Goal: Feedback & Contribution: Submit feedback/report problem

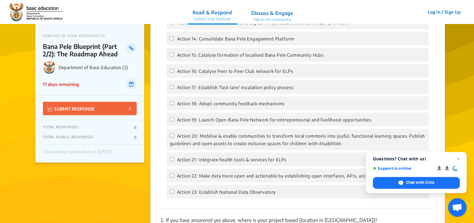
scroll to position [808, 0]
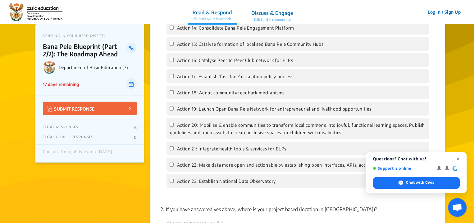
click at [459, 160] on span "Close chat" at bounding box center [459, 159] width 8 height 8
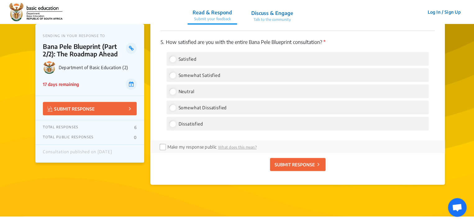
scroll to position [1275, 0]
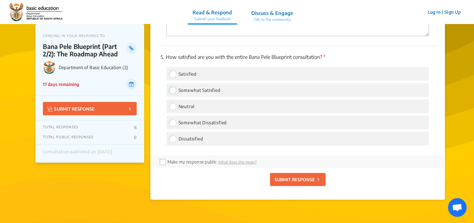
click at [172, 93] on input "Somewhat Satisfied" at bounding box center [173, 90] width 6 height 6
radio input "true"
click at [285, 183] on p "SUBMIT RESPONSE" at bounding box center [295, 179] width 40 height 7
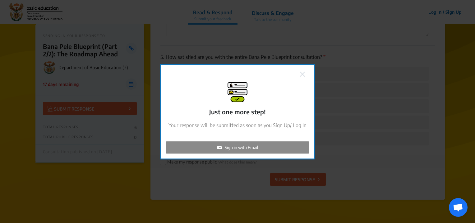
click at [235, 150] on p "Sign in with Email" at bounding box center [241, 147] width 33 height 7
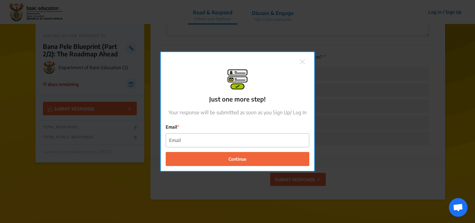
click at [194, 132] on div "Email" at bounding box center [238, 135] width 144 height 24
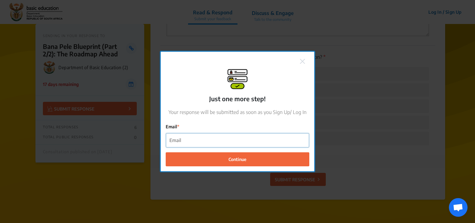
click at [189, 142] on input "Email" at bounding box center [237, 140] width 143 height 14
type input "I"
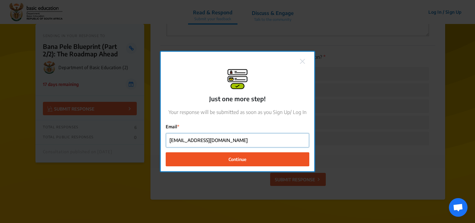
type input "[EMAIL_ADDRESS][DOMAIN_NAME]"
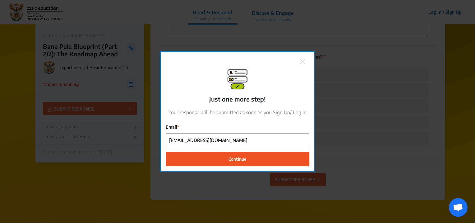
click at [229, 158] on span "Continue" at bounding box center [238, 158] width 18 height 7
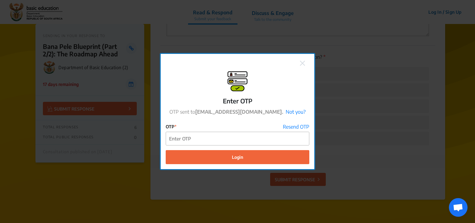
click at [213, 147] on form "OTP Resend OTP Login" at bounding box center [238, 143] width 144 height 41
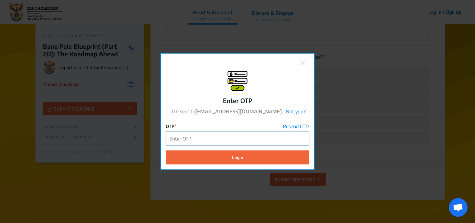
click at [211, 141] on input "OTP" at bounding box center [237, 139] width 143 height 14
click at [215, 138] on input "OTP" at bounding box center [237, 139] width 143 height 14
paste input "476542"
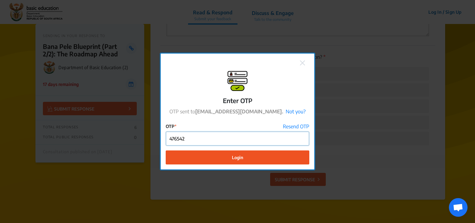
type input "476542"
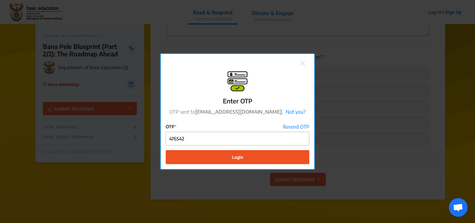
click at [229, 157] on button "Login" at bounding box center [238, 157] width 144 height 14
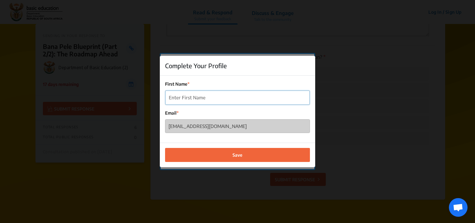
click at [194, 97] on input "First Name" at bounding box center [237, 97] width 144 height 14
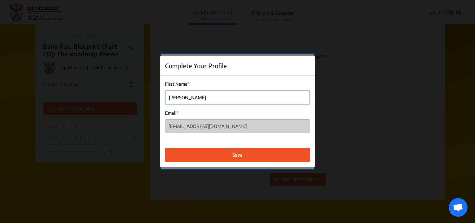
type input "Jasmine"
click at [233, 157] on span "Save" at bounding box center [238, 154] width 10 height 7
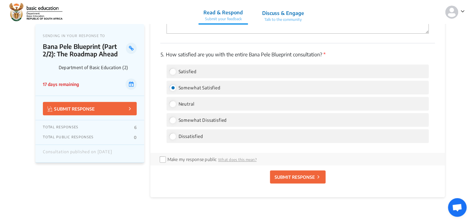
scroll to position [1306, 0]
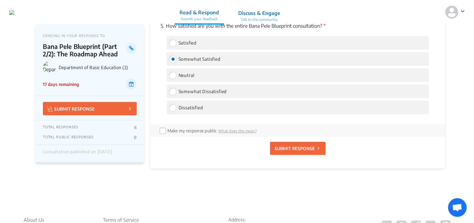
click at [297, 151] on p "SUBMIT RESPONSE" at bounding box center [295, 148] width 40 height 7
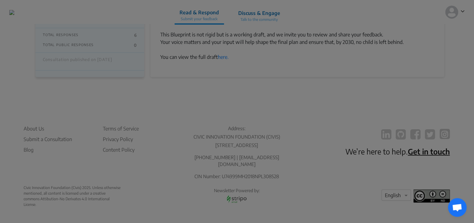
scroll to position [480, 0]
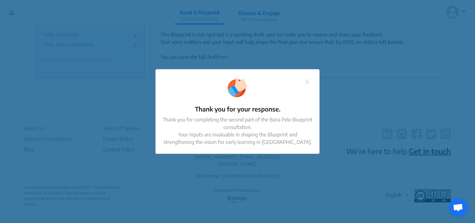
click at [307, 81] on img at bounding box center [307, 81] width 5 height 5
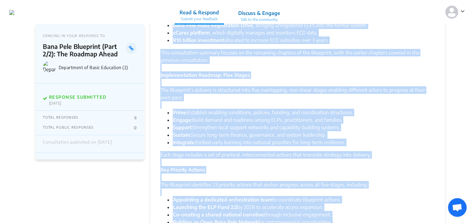
scroll to position [0, 0]
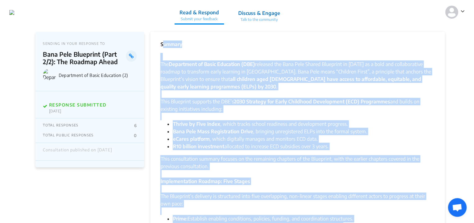
drag, startPoint x: 218, startPoint y: 118, endPoint x: 161, endPoint y: 47, distance: 90.7
drag, startPoint x: 161, startPoint y: 47, endPoint x: 184, endPoint y: 70, distance: 32.1
copy div "Summary The Department of Basic Education (DBE) released the Bana Pele Shared B…"
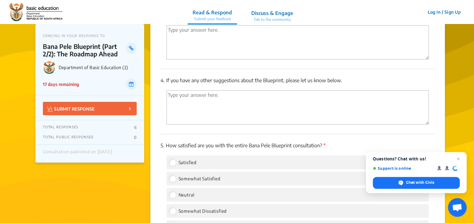
scroll to position [1182, 0]
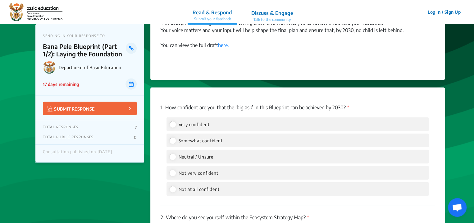
scroll to position [746, 0]
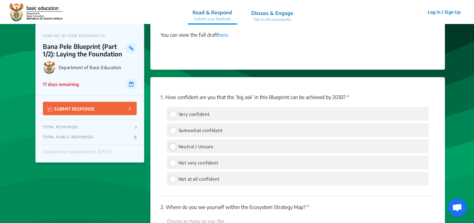
click at [174, 146] on input "Neutral / Unsure" at bounding box center [173, 146] width 6 height 6
radio input "true"
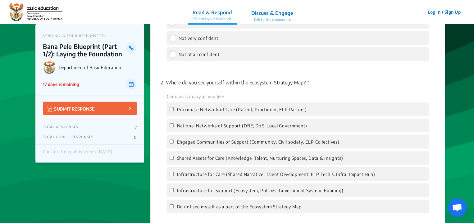
scroll to position [902, 0]
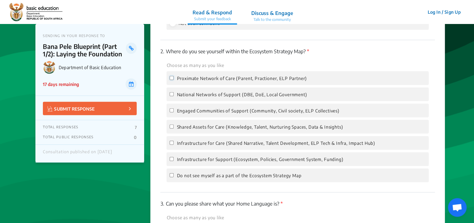
click at [173, 79] on input "Proximate Network of Care (Parent, Practioner, ELP Partner)" at bounding box center [172, 78] width 4 height 4
checkbox input "true"
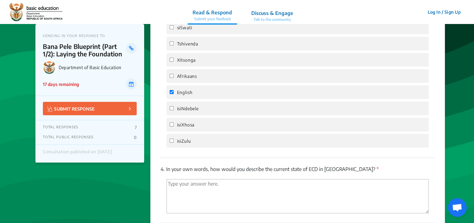
scroll to position [1182, 0]
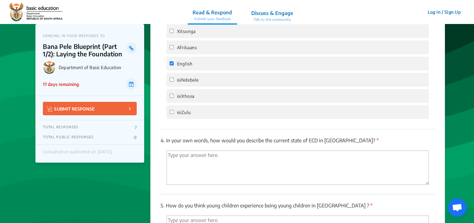
click at [285, 152] on div "4. In your own words, how would you describe the current state of ECD in South …" at bounding box center [297, 161] width 275 height 65
click at [196, 163] on textarea "'Type your answer here.' | translate" at bounding box center [298, 167] width 262 height 34
type textarea "S"
type textarea "T"
click at [234, 158] on textarea "ECD in South Africa is being inflected" at bounding box center [298, 167] width 262 height 34
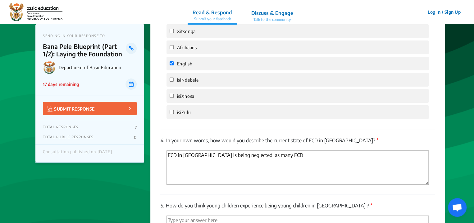
click at [252, 158] on textarea "ECD in South Africa is being neglected, as many ECD" at bounding box center [298, 167] width 262 height 34
click at [299, 158] on textarea "ECD in South Africa is being neglected, as many ECD" at bounding box center [298, 167] width 262 height 34
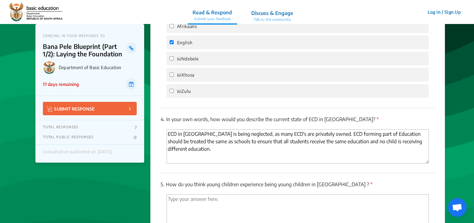
scroll to position [1213, 0]
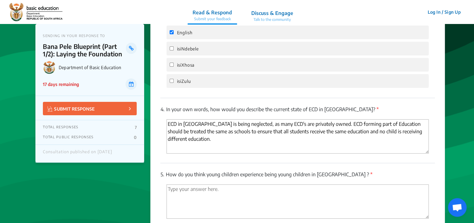
click at [214, 137] on textarea "ECD in South Africa is being neglected, as many ECD's are privately owned. ECD …" at bounding box center [298, 136] width 262 height 34
click at [211, 134] on textarea "ECD in South Africa is being neglected, as many ECD's are privately owned. ECD …" at bounding box center [298, 136] width 262 height 34
click at [304, 134] on textarea "ECD in South Africa is being neglected, as many ECD's are privately owned. ECD …" at bounding box center [298, 136] width 262 height 34
click at [189, 143] on textarea "ECD in South Africa is being neglected, as many ECD's are privately owned. ECD …" at bounding box center [298, 136] width 262 height 34
click at [208, 141] on textarea "ECD in South Africa is being neglected, as many ECD's are privately owned. ECD …" at bounding box center [298, 136] width 262 height 34
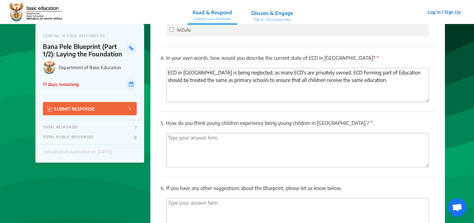
scroll to position [1275, 0]
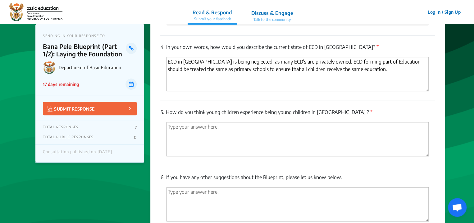
type textarea "ECD in [GEOGRAPHIC_DATA] is being neglected, as many ECD's are privately owned.…"
click at [193, 130] on textarea "'Type your answer here.' | translate" at bounding box center [298, 139] width 262 height 34
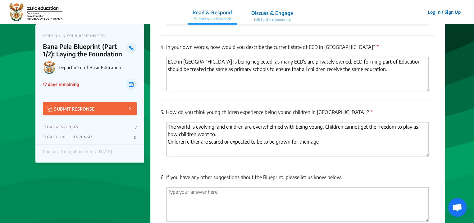
click at [277, 143] on textarea "The world is evolving, and children are overwhelmed with being young. Children …" at bounding box center [298, 139] width 262 height 34
click at [324, 148] on textarea "The world is evolving, and children are overwhelmed with being young. Children …" at bounding box center [298, 139] width 262 height 34
drag, startPoint x: 413, startPoint y: 146, endPoint x: 182, endPoint y: 152, distance: 231.4
click at [182, 152] on textarea "The world is evolving, and children are overwhelmed with being young. Children …" at bounding box center [298, 139] width 262 height 34
click at [186, 154] on textarea "The world is evolving, and children are overwhelmed with being young. Children …" at bounding box center [298, 139] width 262 height 34
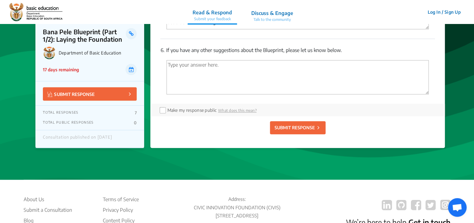
scroll to position [1368, 0]
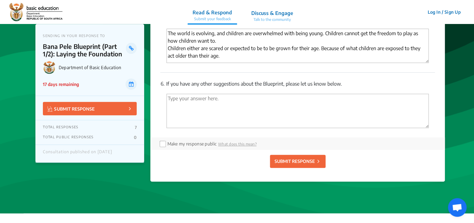
type textarea "The world is evolving, and children are overwhelmed with being young. Children …"
click at [194, 108] on textarea "'Type your answer here.' | translate" at bounding box center [298, 111] width 262 height 34
click at [184, 104] on textarea "'Type your answer here.' | translate" at bounding box center [298, 111] width 262 height 34
click at [183, 100] on textarea "'Type your answer here.' | translate" at bounding box center [298, 111] width 262 height 34
click at [174, 102] on textarea "'Type your answer here.' | translate" at bounding box center [298, 111] width 262 height 34
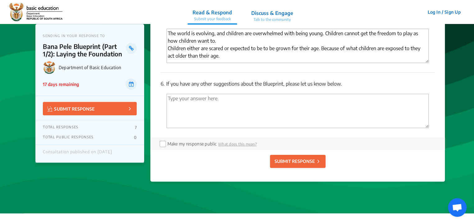
paste textarea "How Children Can Thrive by Five by 2030 The vision for children to thrive by th…"
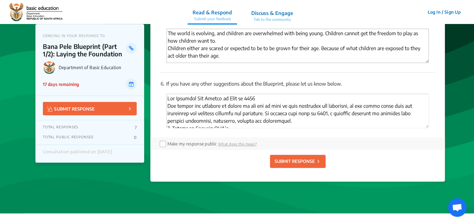
type textarea "How Children Can Thrive by Five by 2030 The vision for children to thrive by th…"
drag, startPoint x: 417, startPoint y: 51, endPoint x: 410, endPoint y: 48, distance: 7.3
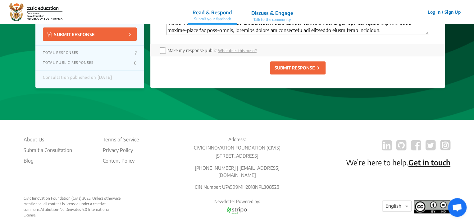
scroll to position [1475, 0]
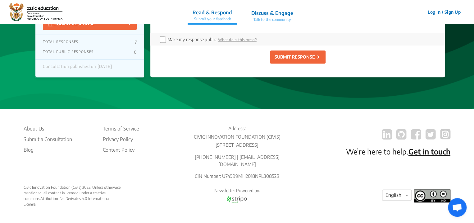
type textarea "The world is evolving, and children are overwhelmed with being young. Children …"
click at [164, 39] on input "checkbox" at bounding box center [162, 38] width 5 height 5
checkbox input "true"
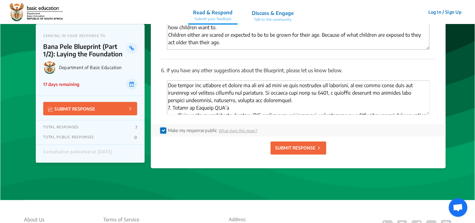
scroll to position [0, 0]
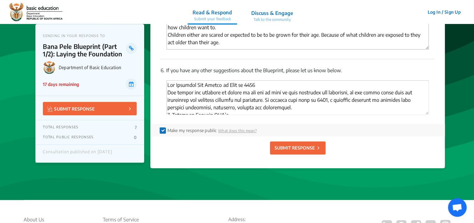
click at [276, 151] on p "SUBMIT RESPONSE" at bounding box center [295, 147] width 40 height 7
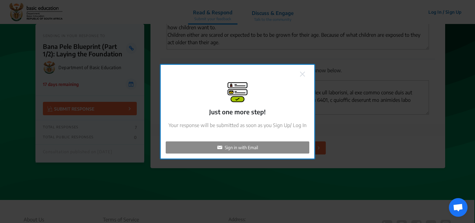
click at [238, 147] on p "Sign in with Email" at bounding box center [241, 147] width 33 height 7
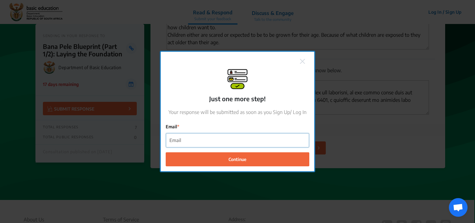
click at [199, 142] on input "Email" at bounding box center [237, 140] width 143 height 14
checkbox input "false"
type input "[EMAIL_ADDRESS][DOMAIN_NAME]"
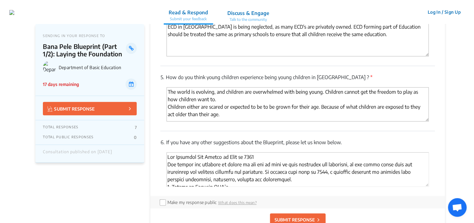
scroll to position [1399, 0]
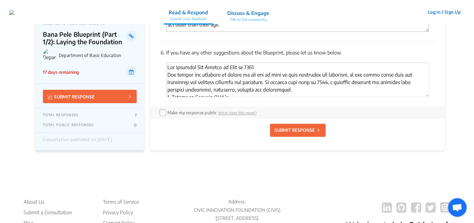
click at [164, 114] on input "checkbox" at bounding box center [162, 111] width 5 height 5
checkbox input "true"
click at [285, 132] on p "SUBMIT RESPONSE" at bounding box center [295, 130] width 40 height 7
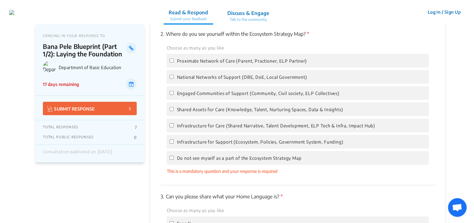
scroll to position [918, 0]
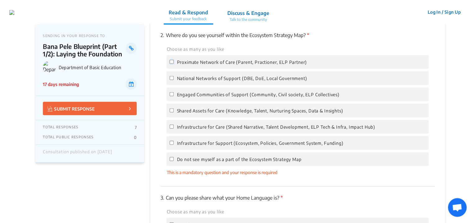
click at [172, 62] on input "Proximate Network of Care (Parent, Practioner, ELP Partner)" at bounding box center [172, 62] width 4 height 4
checkbox input "true"
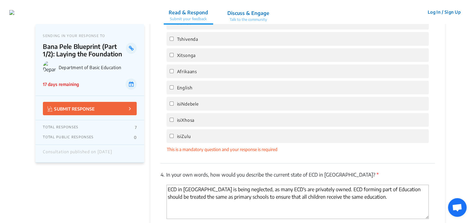
scroll to position [1167, 0]
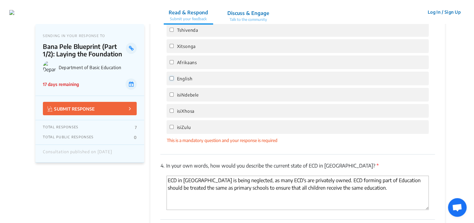
click at [172, 79] on input "English" at bounding box center [172, 78] width 4 height 4
checkbox input "true"
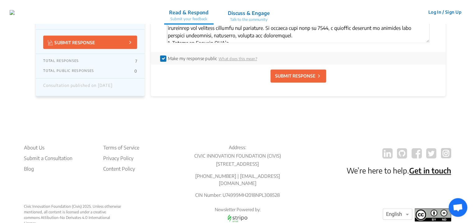
scroll to position [1444, 0]
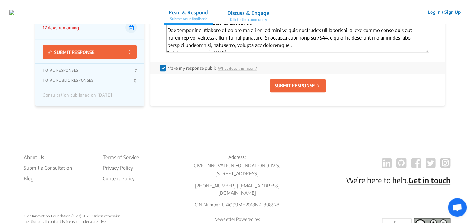
click at [295, 86] on p "SUBMIT RESPONSE" at bounding box center [295, 85] width 40 height 7
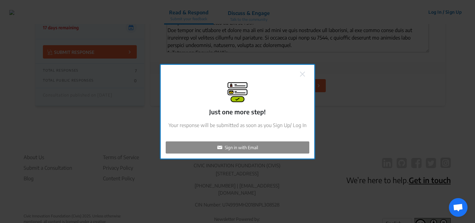
click at [228, 148] on p "Sign in with Email" at bounding box center [241, 147] width 33 height 7
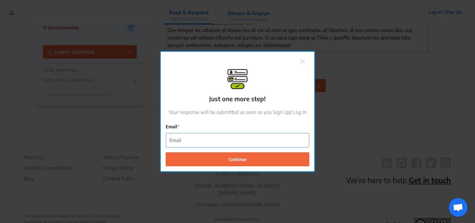
click at [198, 136] on input "Email" at bounding box center [237, 140] width 143 height 14
type input "[EMAIL_ADDRESS][DOMAIN_NAME]"
click at [166, 152] on button "Continue" at bounding box center [238, 159] width 144 height 14
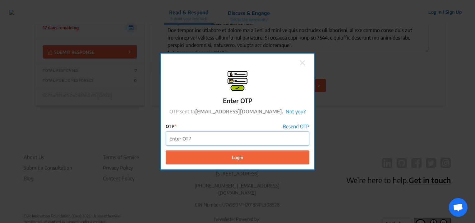
click at [185, 137] on input "OTP" at bounding box center [237, 139] width 143 height 14
paste input "469335"
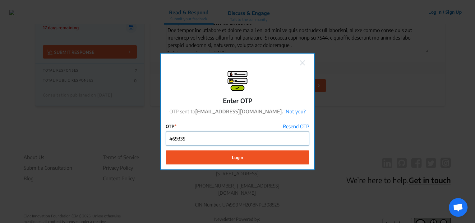
type input "469335"
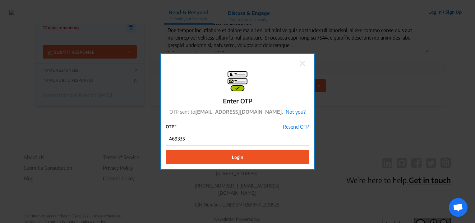
click at [207, 164] on button "Login" at bounding box center [238, 157] width 144 height 14
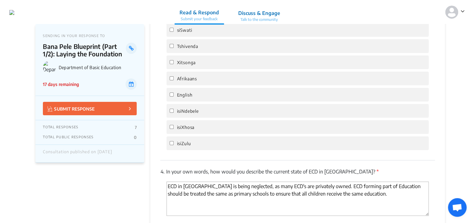
scroll to position [1150, 0]
click at [170, 96] on input "English" at bounding box center [172, 94] width 4 height 4
checkbox input "true"
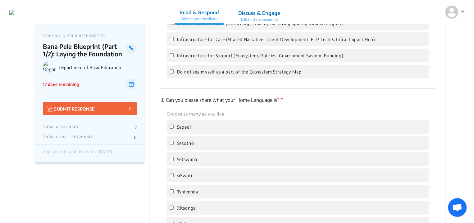
scroll to position [933, 0]
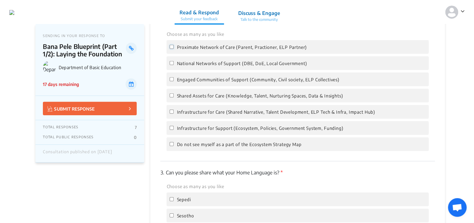
click at [172, 46] on input "Proximate Network of Care (Parent, Practioner, ELP Partner)" at bounding box center [172, 47] width 4 height 4
checkbox input "true"
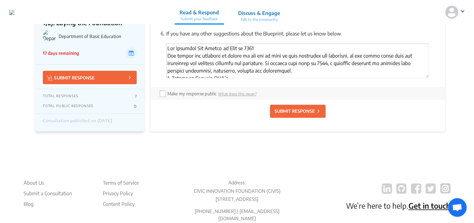
scroll to position [1430, 0]
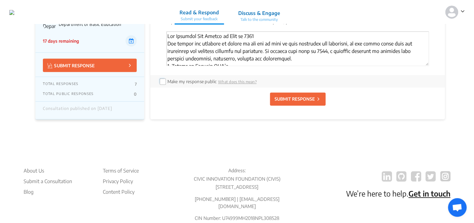
click at [162, 83] on input "checkbox" at bounding box center [162, 80] width 5 height 5
checkbox input "true"
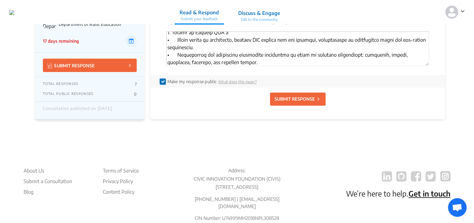
scroll to position [0, 0]
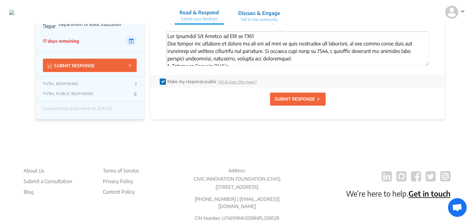
click at [289, 102] on p "SUBMIT RESPONSE" at bounding box center [295, 98] width 40 height 7
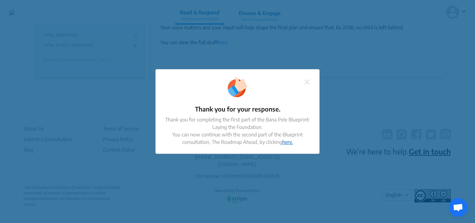
click at [286, 143] on link "here." at bounding box center [287, 142] width 11 height 6
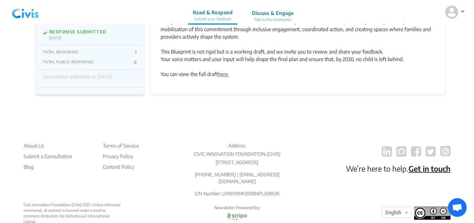
scroll to position [449, 0]
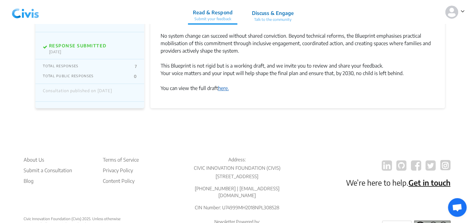
click at [228, 90] on link "here." at bounding box center [223, 88] width 11 height 6
